Goal: Navigation & Orientation: Understand site structure

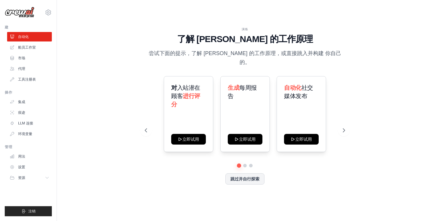
click at [94, 108] on div "演练 了解 CrewAI 的工作原理 尝试下面的提示，了解 CrewAI 的工作原理，或直接跳入并构建 你自己的。 对 入站潜在顾客 进行评分 立即试用 生成…" at bounding box center [244, 110] width 357 height 209
click at [20, 49] on font "船员工作室" at bounding box center [28, 47] width 18 height 5
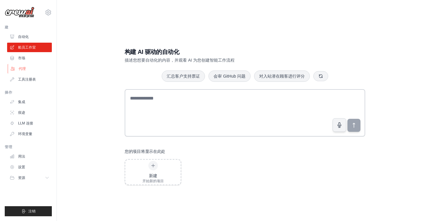
click at [25, 68] on font "代理" at bounding box center [22, 68] width 7 height 5
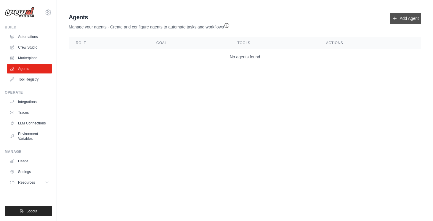
click at [402, 19] on link "Add Agent" at bounding box center [405, 18] width 31 height 11
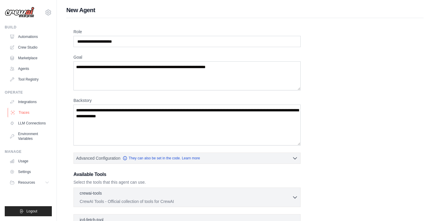
click at [24, 112] on link "Traces" at bounding box center [30, 112] width 45 height 9
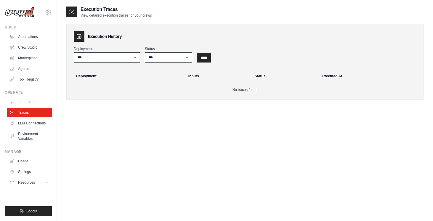
click at [31, 100] on link "Integrations" at bounding box center [30, 101] width 45 height 9
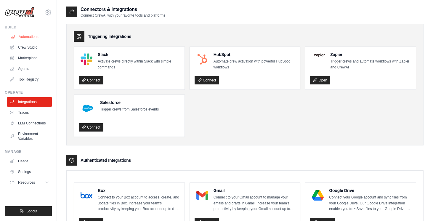
click at [23, 39] on link "Automations" at bounding box center [30, 36] width 45 height 9
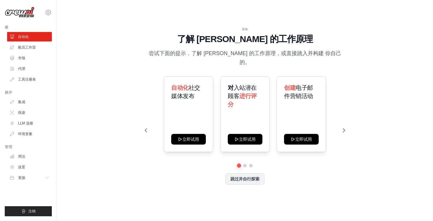
click at [121, 119] on div "演练 了解 CrewAI 的工作原理 尝试下面的提示，了解 CrewAI 的工作原理，或直接跳入并构建 你自己的。 自动化 社交媒体发布 立即试用 对 入站潜…" at bounding box center [244, 110] width 357 height 209
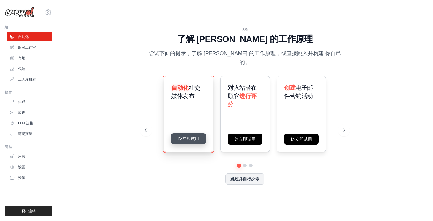
click at [196, 137] on button "立即试用" at bounding box center [188, 138] width 35 height 11
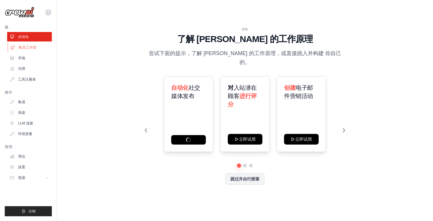
click at [25, 48] on font "船员工作室" at bounding box center [28, 47] width 18 height 5
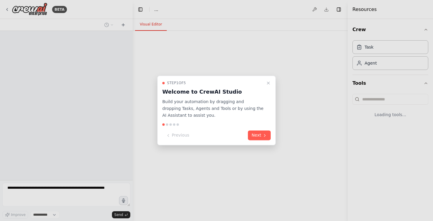
select select "****"
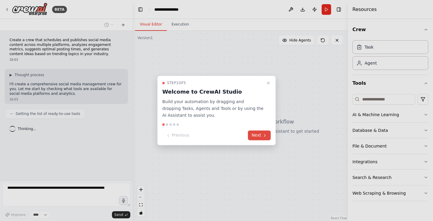
click at [257, 135] on button "Next" at bounding box center [259, 136] width 23 height 10
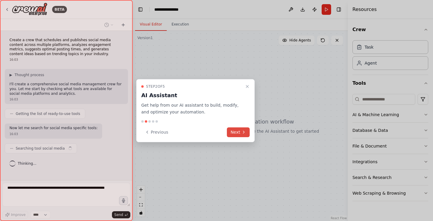
click at [237, 133] on button "Next" at bounding box center [238, 132] width 23 height 10
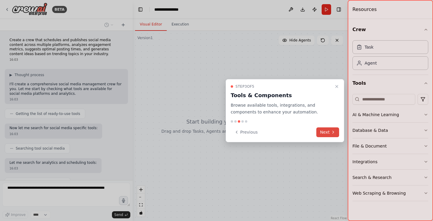
scroll to position [28, 0]
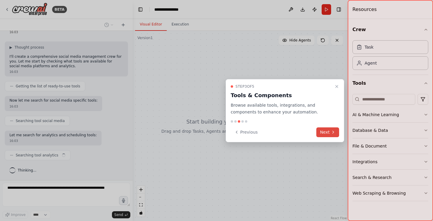
click at [322, 132] on button "Next" at bounding box center [327, 132] width 23 height 10
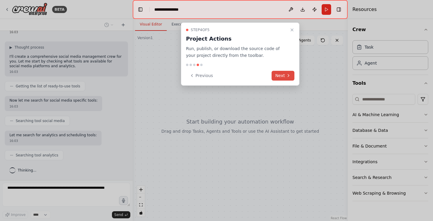
scroll to position [62, 0]
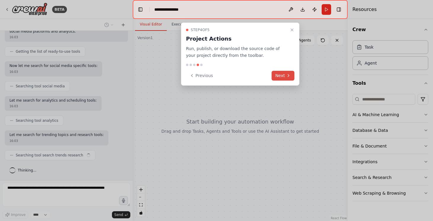
click at [282, 77] on button "Next" at bounding box center [283, 76] width 23 height 10
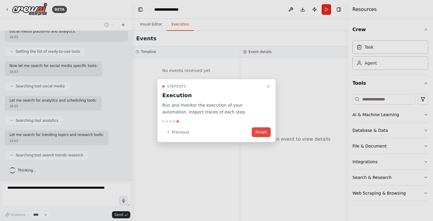
click at [262, 131] on button "Finish" at bounding box center [261, 132] width 19 height 10
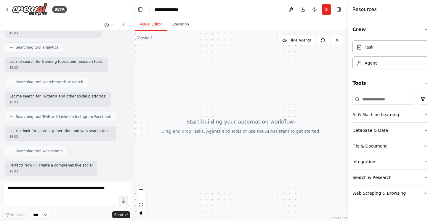
scroll to position [175, 0]
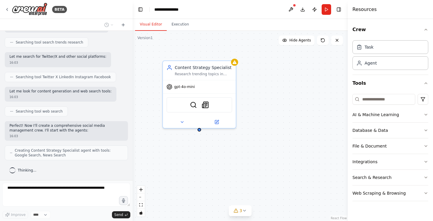
click at [252, 14] on header "**********" at bounding box center [240, 9] width 215 height 19
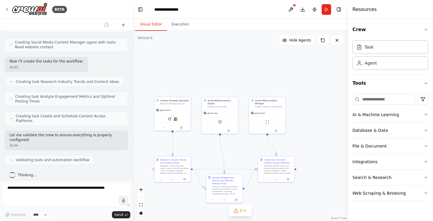
scroll to position [357, 0]
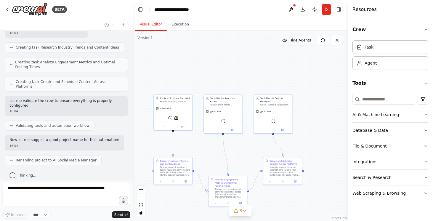
click at [290, 42] on span "Hide Agents" at bounding box center [300, 40] width 22 height 5
click at [290, 42] on span "Show Agents" at bounding box center [299, 40] width 23 height 5
click at [57, 188] on div "BETA Create a crew that schedules and publishes social media content across mul…" at bounding box center [216, 110] width 433 height 221
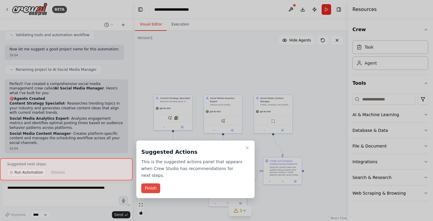
click at [154, 188] on button "Finish" at bounding box center [150, 188] width 19 height 10
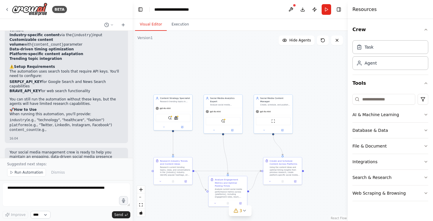
scroll to position [621, 0]
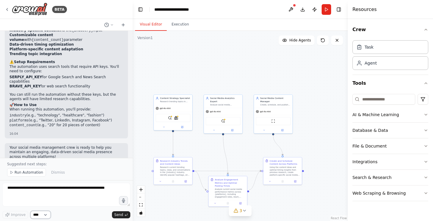
click at [42, 216] on select "****" at bounding box center [40, 215] width 20 height 8
click at [45, 214] on select "****" at bounding box center [40, 215] width 20 height 8
click at [77, 123] on li "content_count (e.g., "20" for 20 pieces of content)" at bounding box center [66, 125] width 114 height 5
click at [255, 14] on header "**********" at bounding box center [240, 9] width 215 height 19
click at [292, 12] on button at bounding box center [290, 9] width 9 height 11
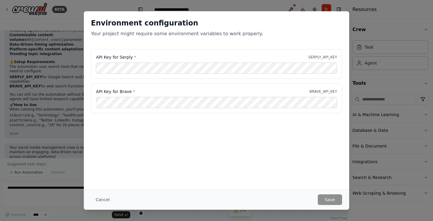
click at [68, 127] on div "Environment configuration Your project might require some environment variables…" at bounding box center [216, 110] width 433 height 221
click at [355, 152] on div "Environment configuration Your project might require some environment variables…" at bounding box center [216, 110] width 433 height 221
click at [102, 200] on button "Cancel" at bounding box center [102, 199] width 23 height 11
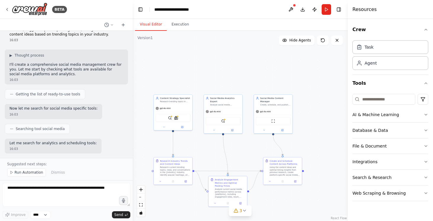
scroll to position [0, 0]
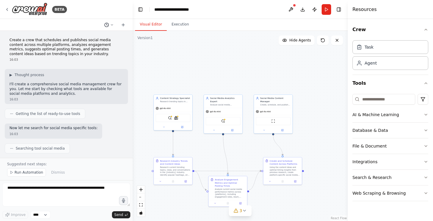
click at [113, 24] on icon at bounding box center [112, 25] width 4 height 4
click at [112, 24] on div at bounding box center [66, 110] width 133 height 221
click at [4, 8] on div "BETA" at bounding box center [66, 9] width 133 height 19
click at [7, 11] on icon at bounding box center [7, 9] width 5 height 5
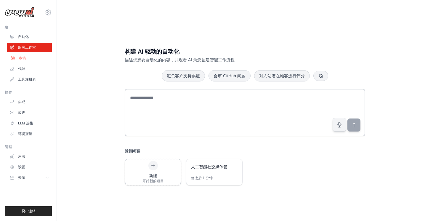
click at [29, 59] on link "市场" at bounding box center [30, 57] width 45 height 9
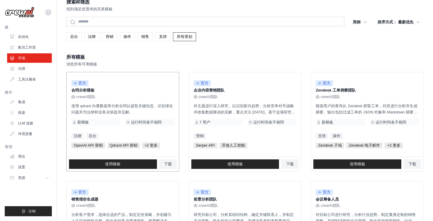
scroll to position [5, 0]
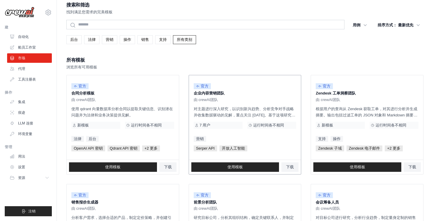
click at [228, 108] on p "对主题进行深入研究，以识别新兴趋势、分析竞争对手战略并收集数据驱动的见解，重点关注 [DATE]。基于这项研究，生成适合您的品牌声音和目标受众的引人入胜的内容…" at bounding box center [245, 112] width 103 height 12
click at [215, 144] on div "官方 企业内容营销团队 由 crewAI团队 对主题进行深入研究，以识别新兴趋势、分析竞争对手战略并收集数据驱动的见解，重点关注 [DATE]。基于这项研究，…" at bounding box center [245, 117] width 112 height 84
click at [206, 148] on span "Serper API" at bounding box center [205, 148] width 23 height 6
click at [262, 166] on link "使用模板" at bounding box center [235, 166] width 88 height 9
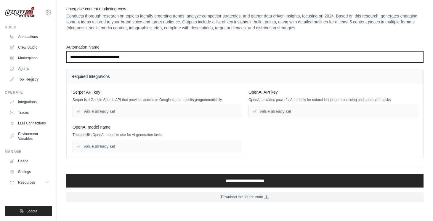
click at [161, 56] on input "**********" at bounding box center [244, 56] width 357 height 11
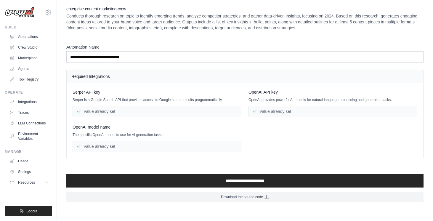
click at [148, 72] on div "Required Integrations" at bounding box center [245, 76] width 357 height 13
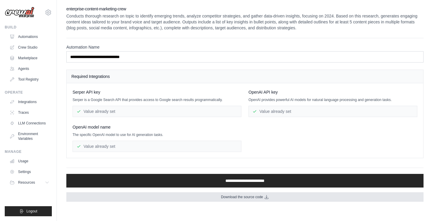
click at [250, 197] on span "Download the source code" at bounding box center [242, 197] width 42 height 5
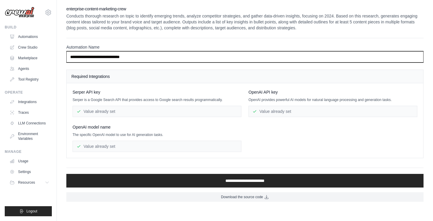
click at [186, 54] on input "**********" at bounding box center [244, 56] width 357 height 11
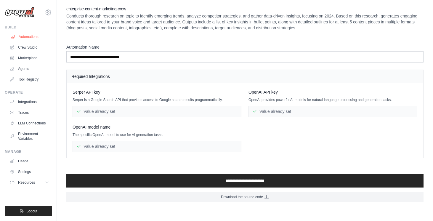
click at [20, 35] on link "Automations" at bounding box center [30, 36] width 45 height 9
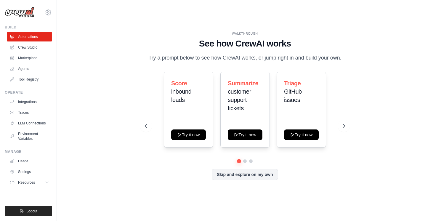
click at [121, 89] on div "WALKTHROUGH See how CrewAI works Try a prompt below to see how CrewAI works, or…" at bounding box center [244, 110] width 357 height 209
click at [30, 69] on link "Agents" at bounding box center [30, 68] width 45 height 9
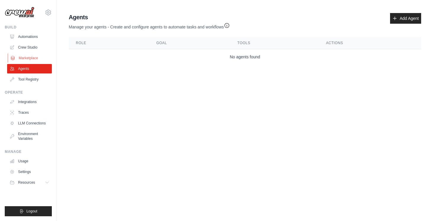
click at [31, 61] on link "Marketplace" at bounding box center [30, 57] width 45 height 9
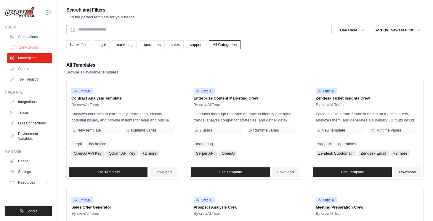
click at [32, 45] on link "Crew Studio" at bounding box center [30, 47] width 45 height 9
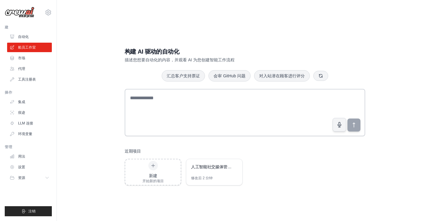
click at [87, 60] on div "构建 AI 驱动的自动化 描述您想要自动化的内容，并观看 AI 为您创建智能工作流程 汇总客户支持票证 会审 GitHub 问题 对入站潜在顾客进行评分 近期…" at bounding box center [244, 116] width 357 height 221
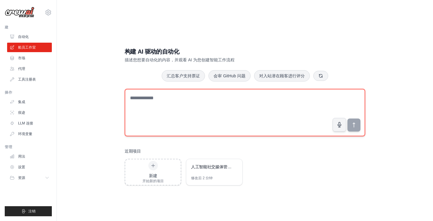
click at [171, 111] on textarea at bounding box center [245, 112] width 240 height 47
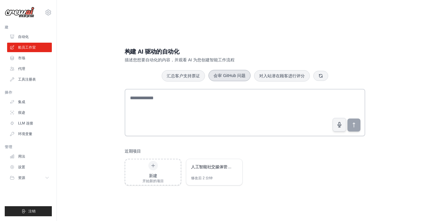
click at [229, 77] on button "会审 GitHub 问题" at bounding box center [229, 75] width 42 height 11
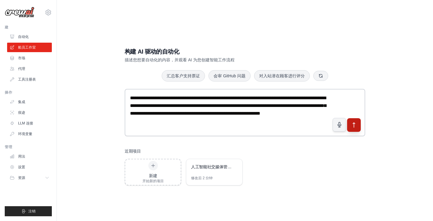
click at [352, 124] on icon "submit" at bounding box center [354, 125] width 6 height 6
click at [97, 69] on div "**********" at bounding box center [244, 116] width 357 height 221
click at [28, 156] on link "用法" at bounding box center [30, 156] width 45 height 9
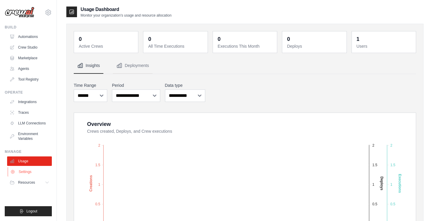
click at [25, 175] on link "Settings" at bounding box center [30, 171] width 45 height 9
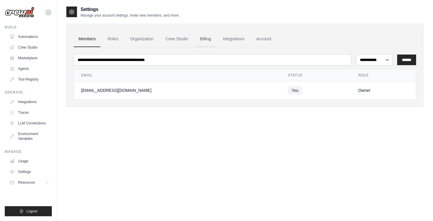
click at [215, 40] on link "Billing" at bounding box center [205, 39] width 20 height 16
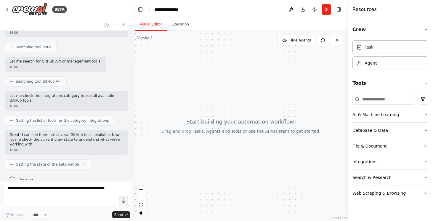
scroll to position [150, 0]
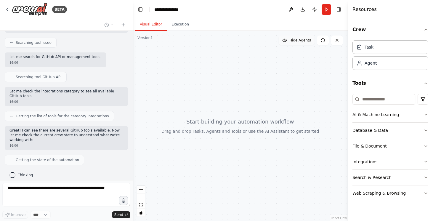
click at [297, 44] on button "Hide Agents" at bounding box center [297, 40] width 36 height 9
click at [297, 43] on button "Show Agents" at bounding box center [295, 40] width 37 height 9
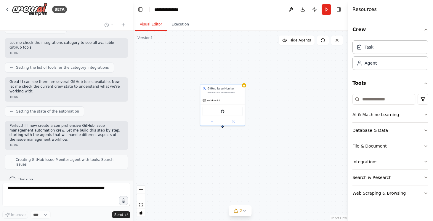
scroll to position [218, 0]
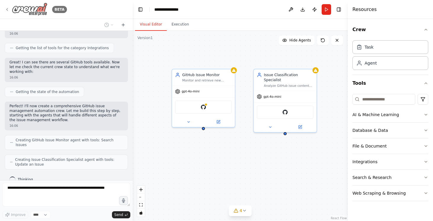
click at [9, 7] on icon at bounding box center [7, 9] width 5 height 5
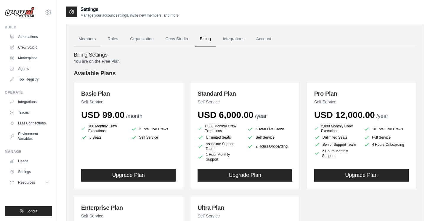
click at [90, 40] on link "Members" at bounding box center [87, 39] width 27 height 16
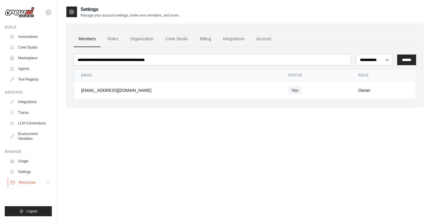
click at [47, 180] on icon at bounding box center [47, 182] width 5 height 5
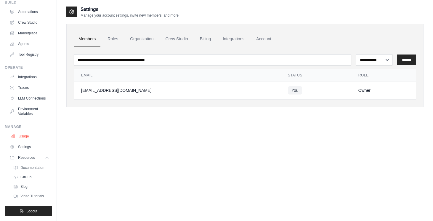
scroll to position [12, 0]
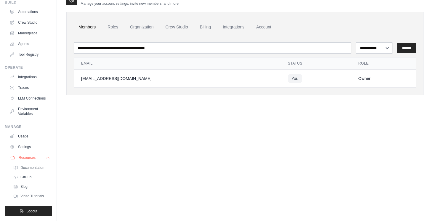
click at [45, 160] on icon at bounding box center [47, 157] width 5 height 5
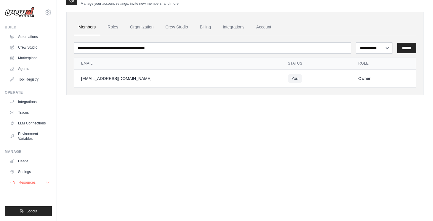
scroll to position [0, 0]
